Goal: Find specific page/section: Find specific page/section

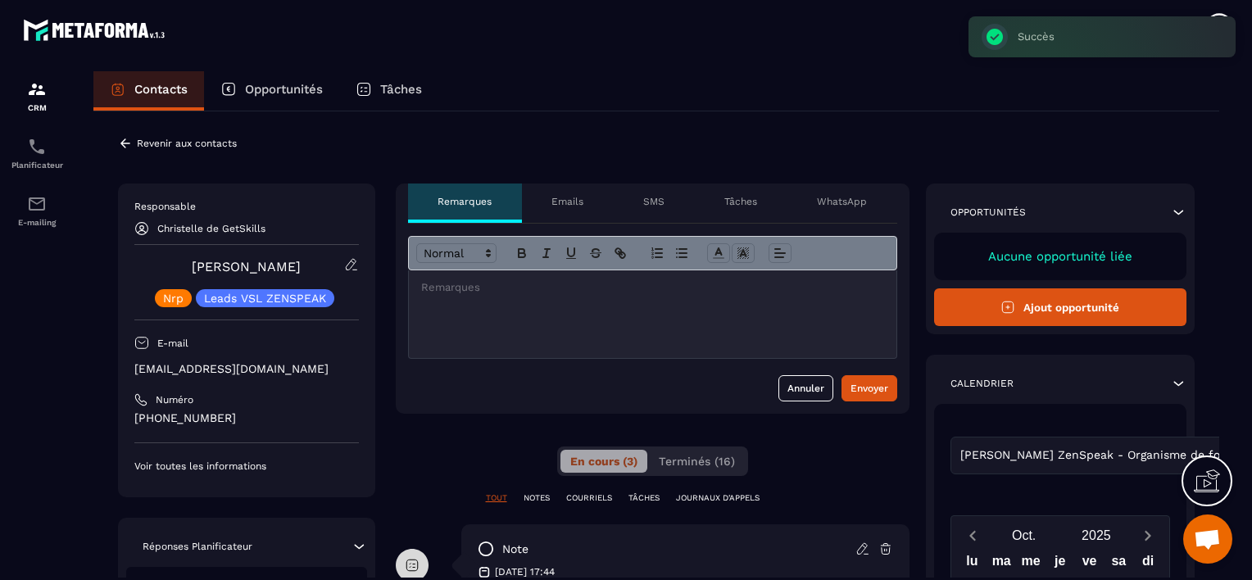
click at [146, 143] on p "Revenir aux contacts" at bounding box center [187, 143] width 100 height 11
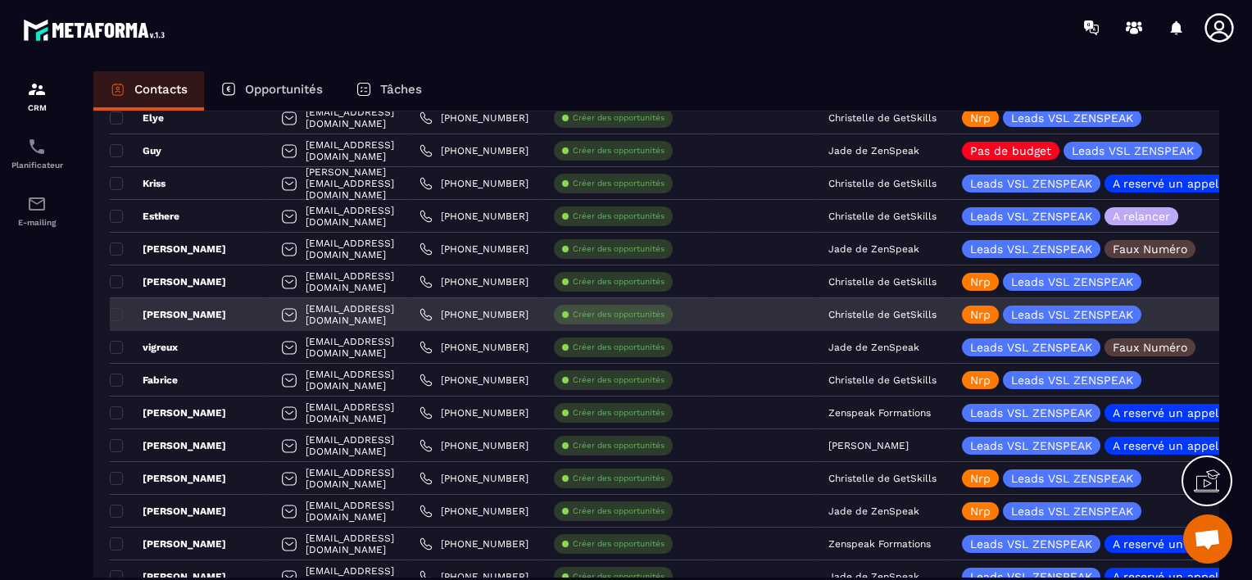
scroll to position [2131, 0]
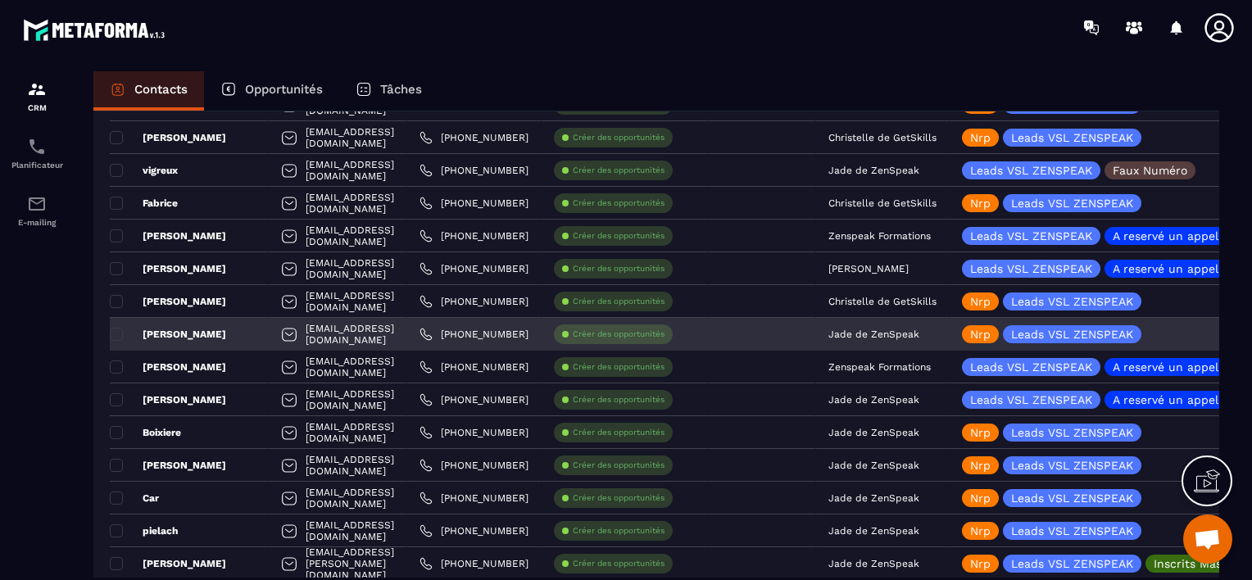
click at [920, 331] on p "Jade de ZenSpeak" at bounding box center [874, 334] width 91 height 11
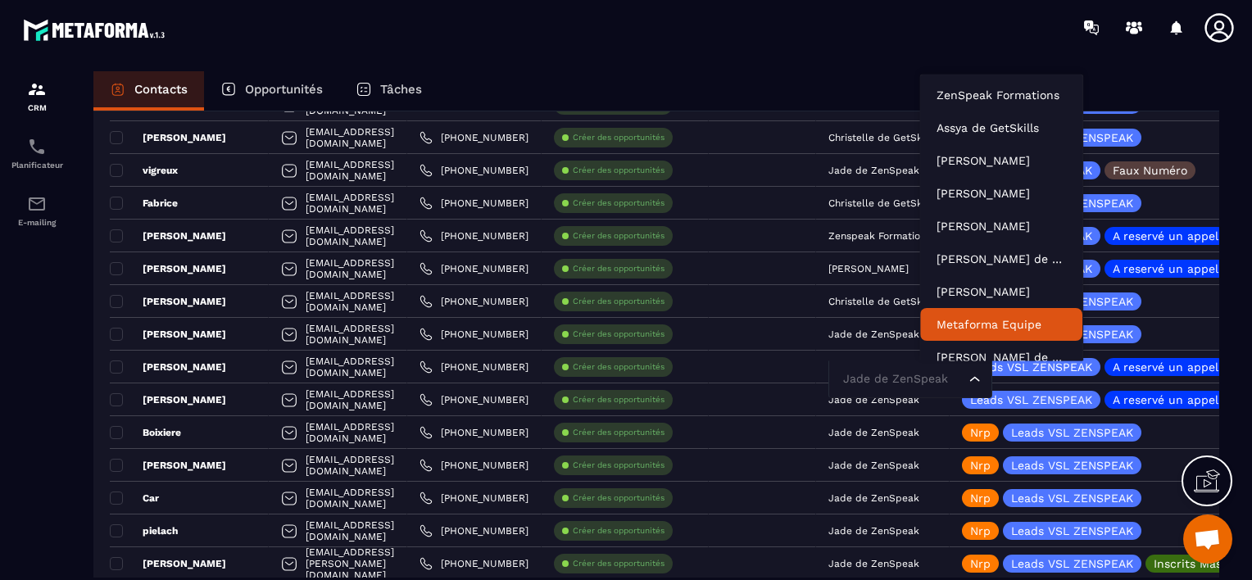
scroll to position [12, 0]
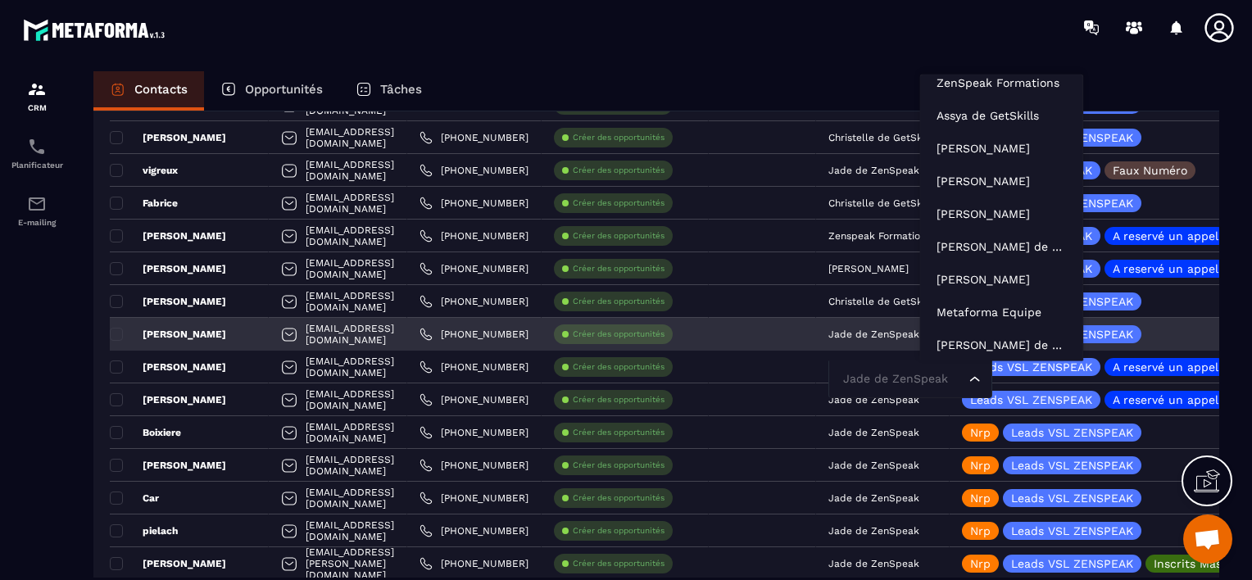
click at [946, 381] on input "Search for option" at bounding box center [902, 379] width 126 height 18
type input "**"
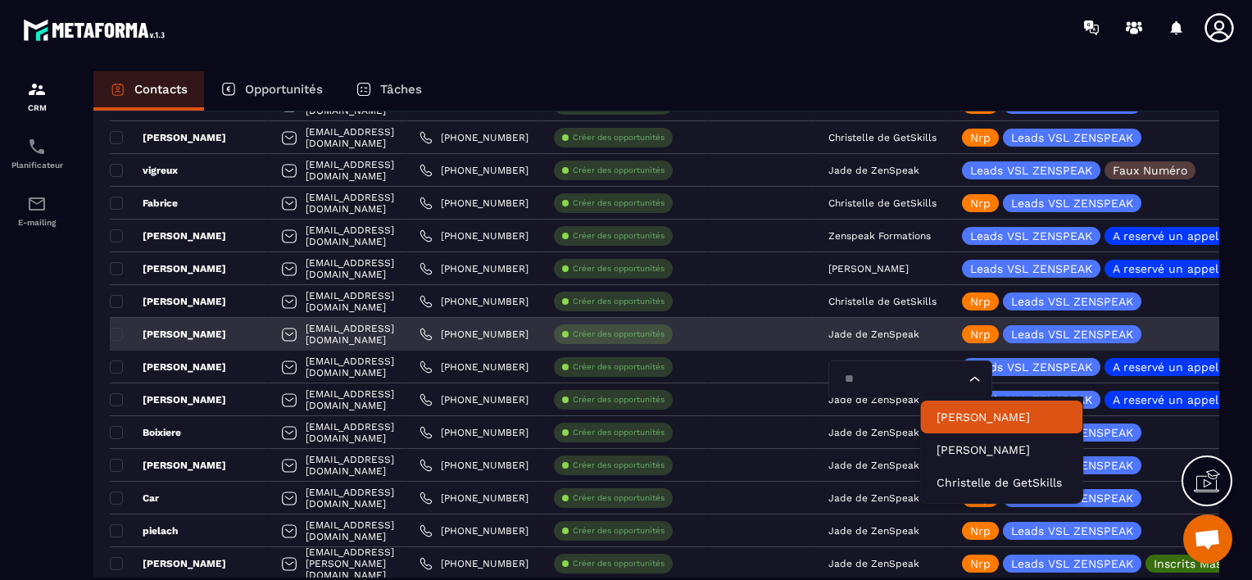
scroll to position [0, 0]
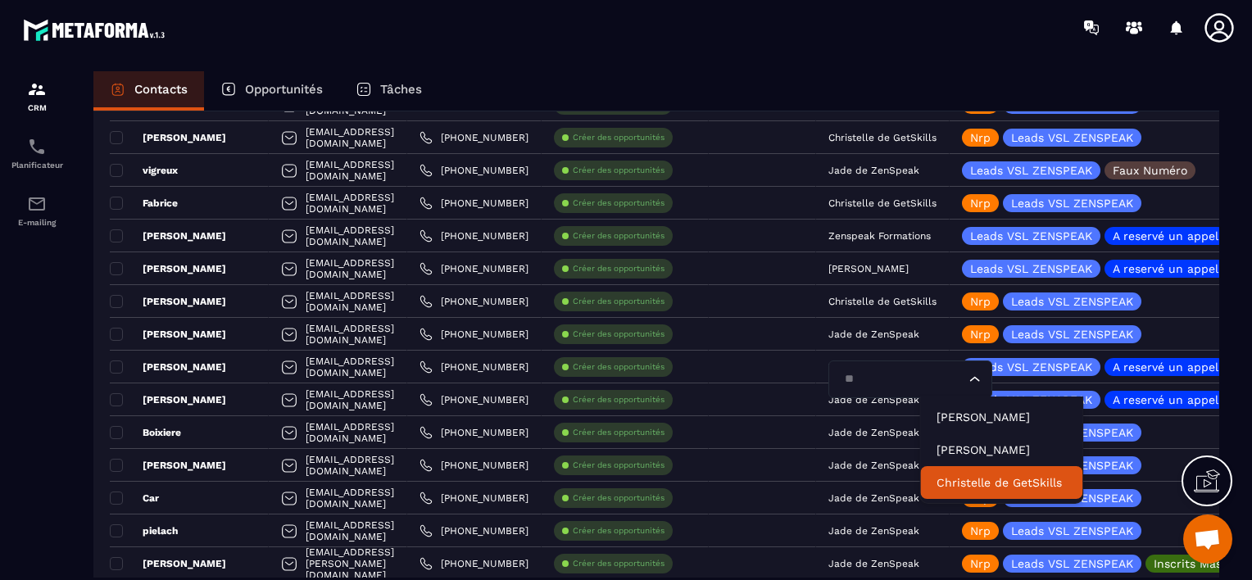
click at [986, 475] on p "Christelle de GetSkills" at bounding box center [1002, 483] width 130 height 16
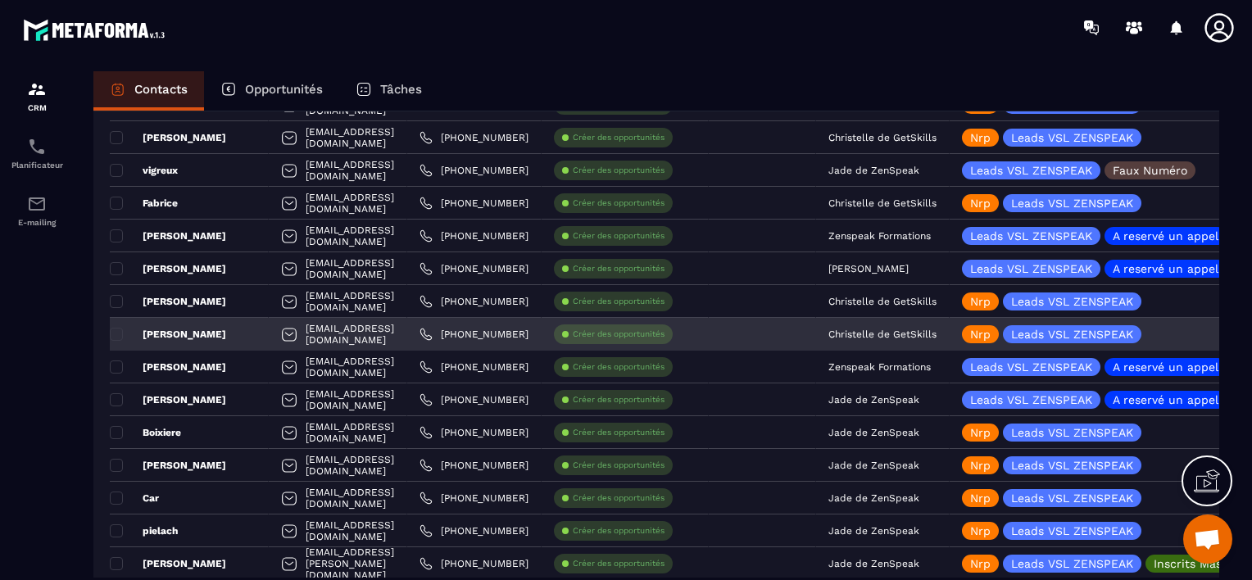
click at [187, 334] on div "[PERSON_NAME]" at bounding box center [189, 334] width 159 height 33
